Goal: Transaction & Acquisition: Purchase product/service

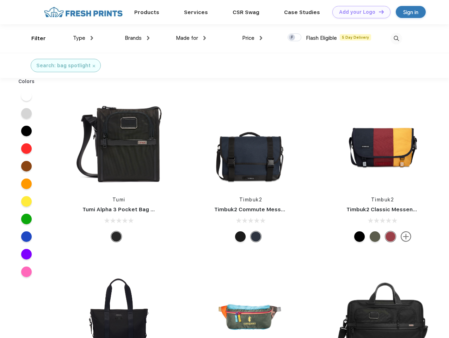
click at [359, 12] on link "Add your Logo Design Tool" at bounding box center [361, 12] width 58 height 12
click at [0, 0] on div "Design Tool" at bounding box center [0, 0] width 0 height 0
click at [378, 12] on link "Add your Logo Design Tool" at bounding box center [361, 12] width 58 height 12
click at [34, 38] on div "Filter" at bounding box center [38, 39] width 14 height 8
click at [83, 38] on span "Type" at bounding box center [79, 38] width 12 height 6
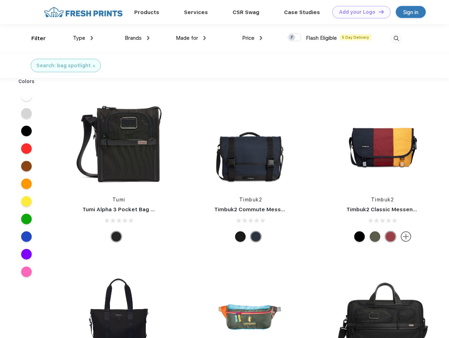
click at [137, 38] on span "Brands" at bounding box center [133, 38] width 17 height 6
click at [191, 38] on span "Made for" at bounding box center [187, 38] width 22 height 6
click at [252, 38] on span "Price" at bounding box center [248, 38] width 12 height 6
click at [295, 38] on div at bounding box center [295, 37] width 14 height 8
click at [292, 38] on input "checkbox" at bounding box center [290, 35] width 5 height 5
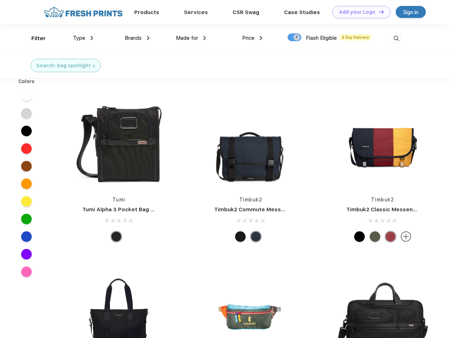
click at [396, 38] on img at bounding box center [397, 39] width 12 height 12
